Goal: Find specific page/section: Find specific page/section

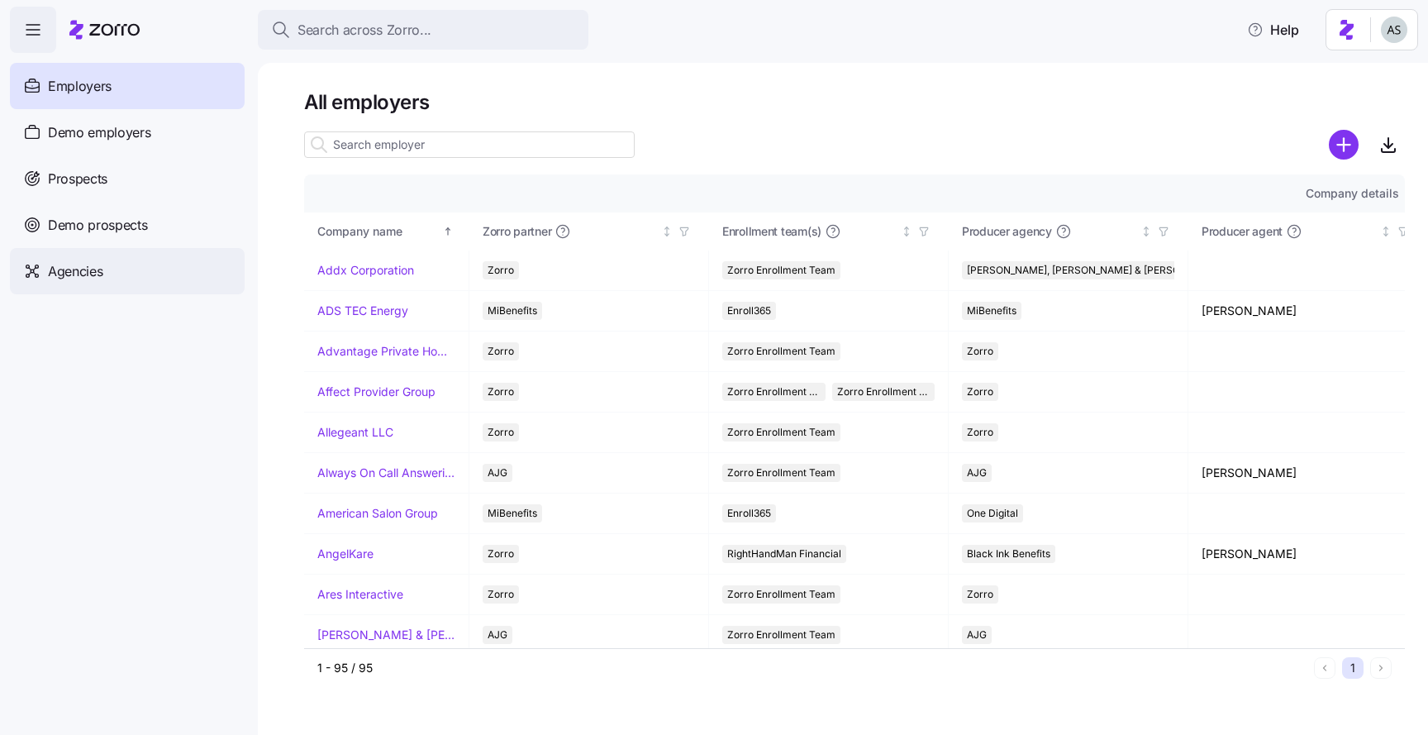
click at [161, 277] on div "Agencies" at bounding box center [127, 271] width 235 height 46
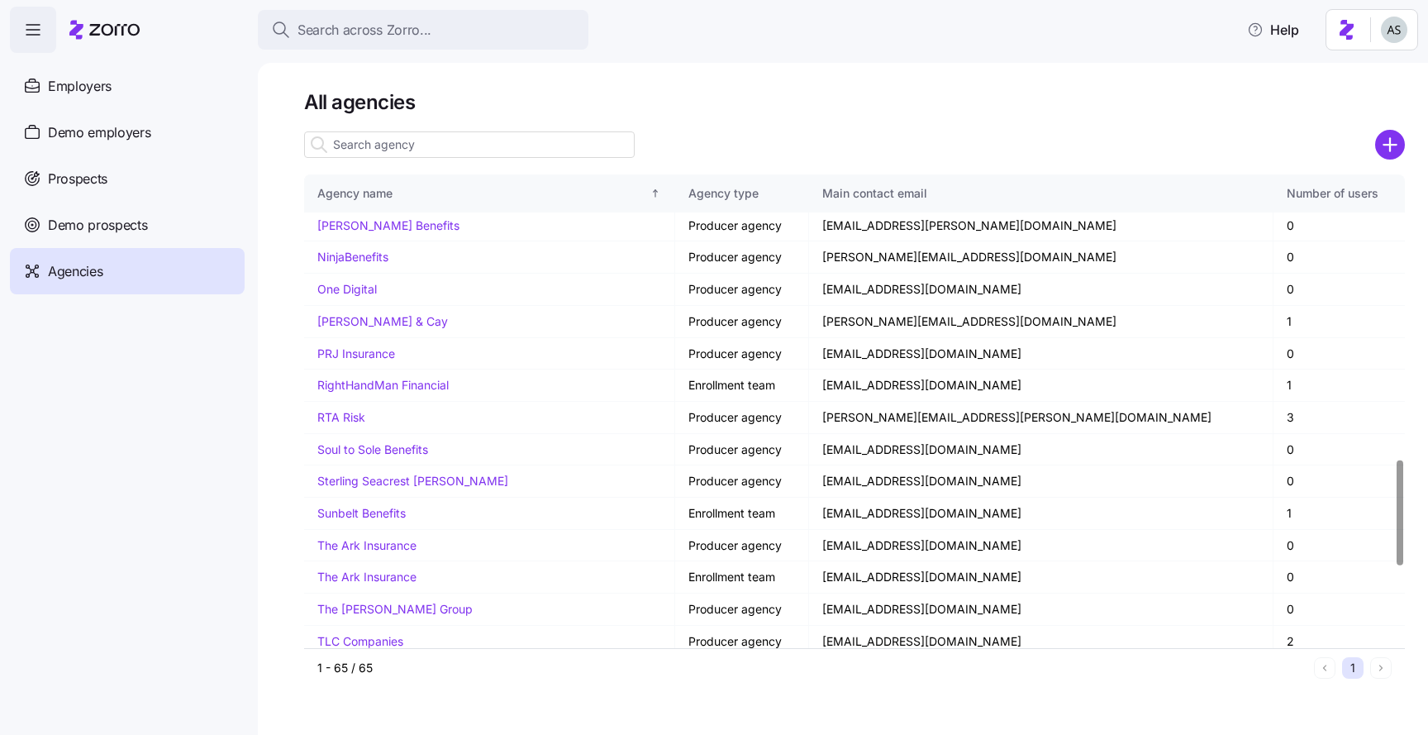
scroll to position [1642, 0]
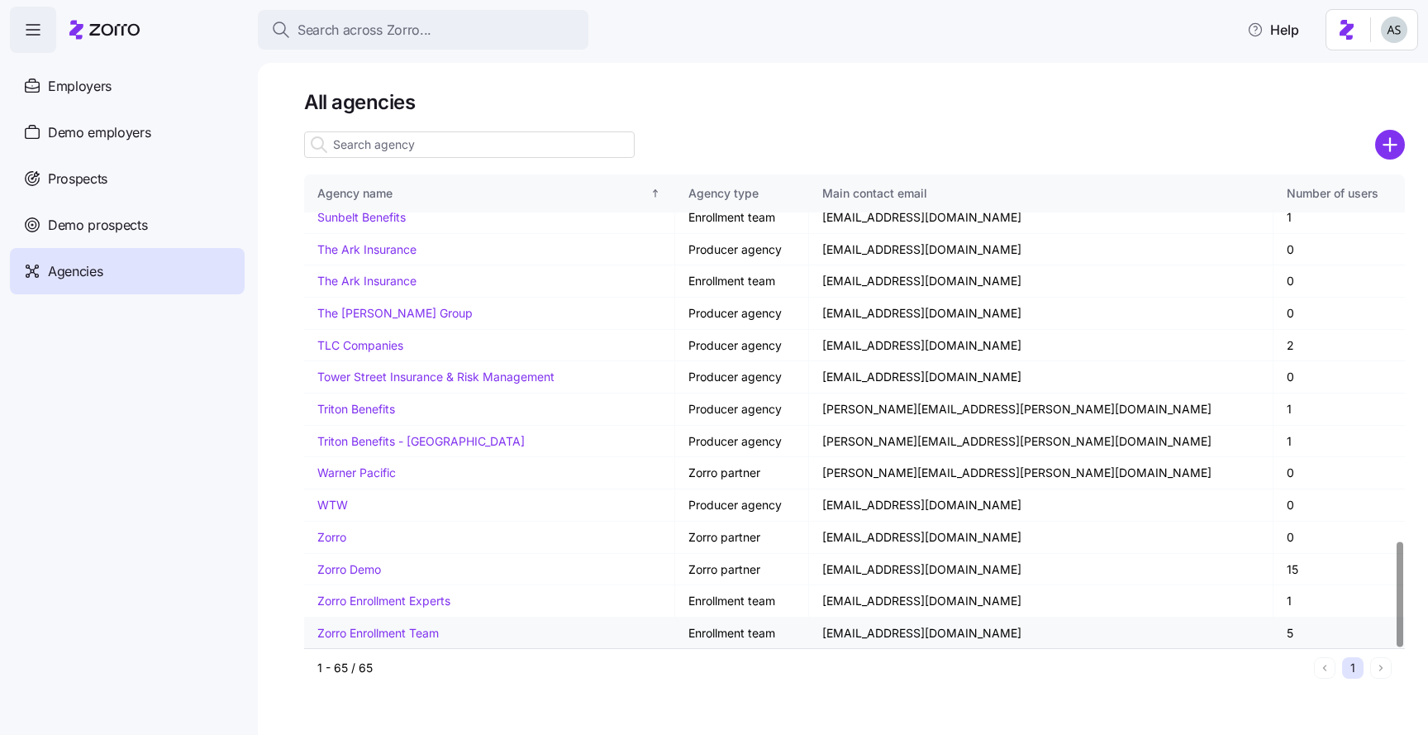
click at [378, 630] on link "Zorro Enrollment Team" at bounding box center [378, 633] width 122 height 14
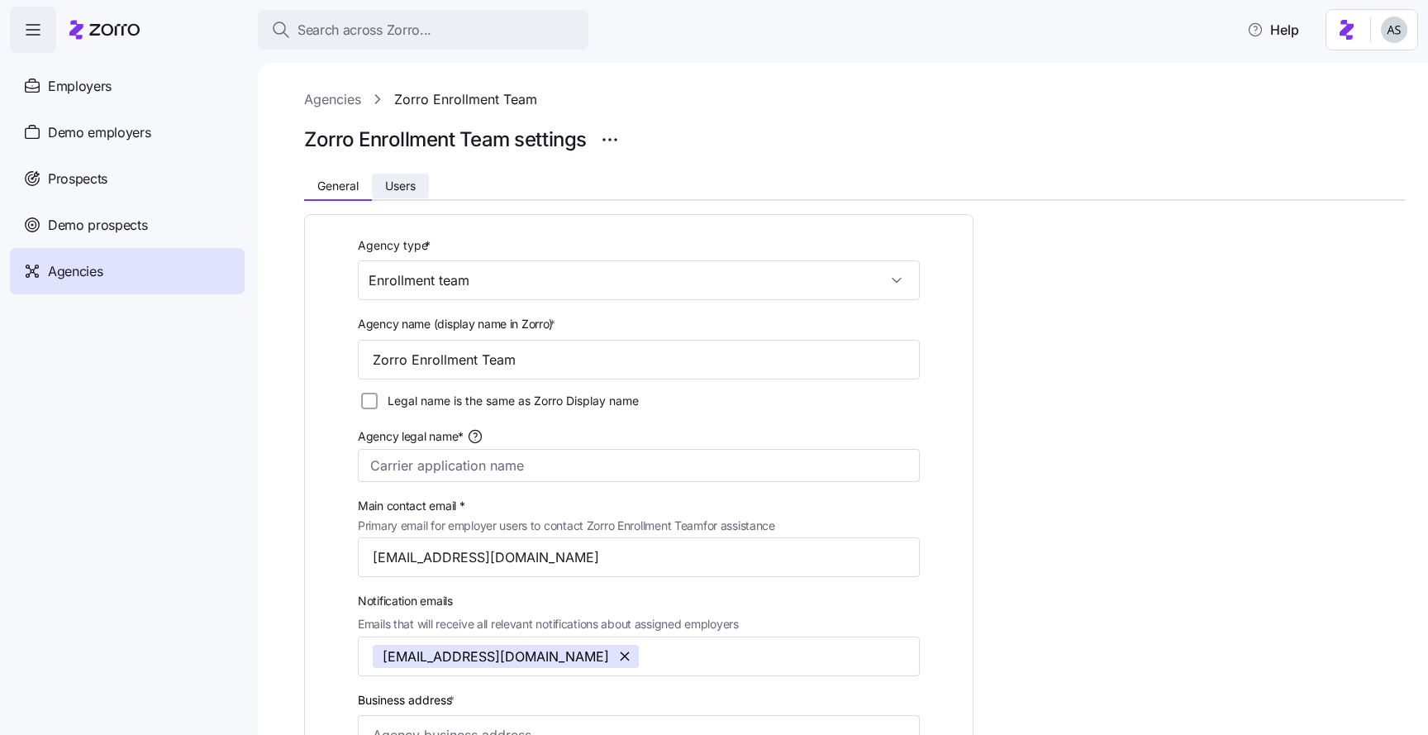
click at [421, 179] on button "Users" at bounding box center [400, 186] width 57 height 25
